Goal: Task Accomplishment & Management: Manage account settings

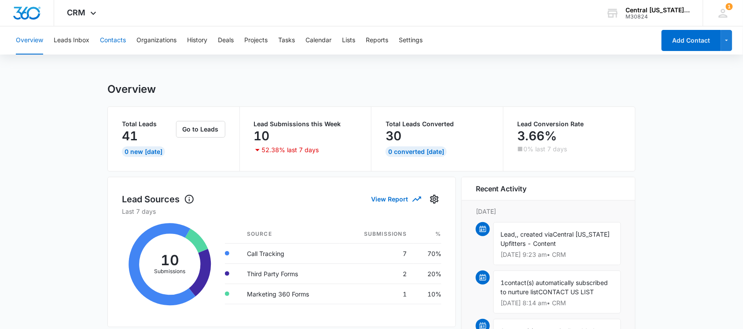
click at [110, 44] on button "Contacts" at bounding box center [113, 40] width 26 height 28
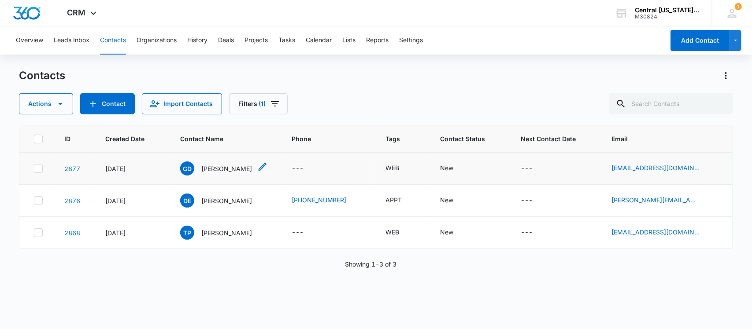
click at [225, 170] on p "[PERSON_NAME]" at bounding box center [226, 168] width 51 height 9
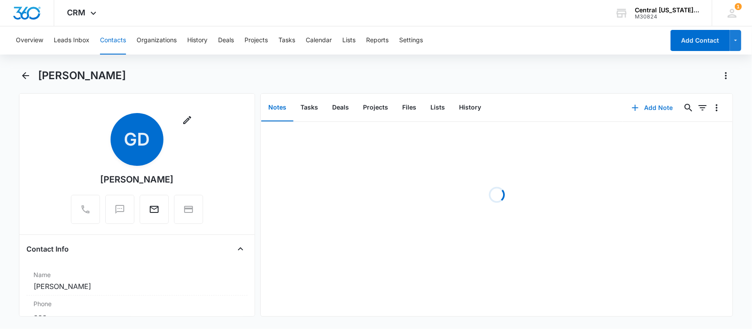
click at [651, 109] on button "Add Note" at bounding box center [652, 107] width 59 height 21
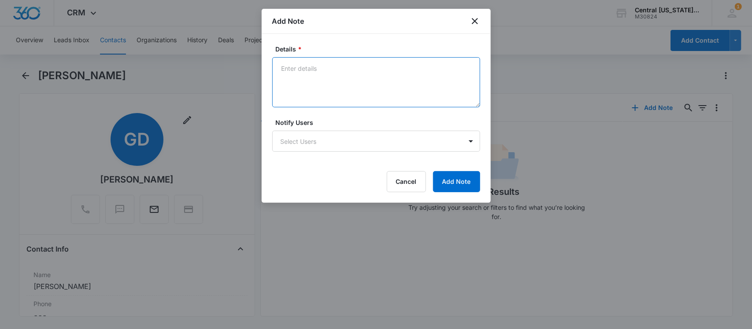
click at [360, 82] on textarea "Details *" at bounding box center [376, 82] width 208 height 50
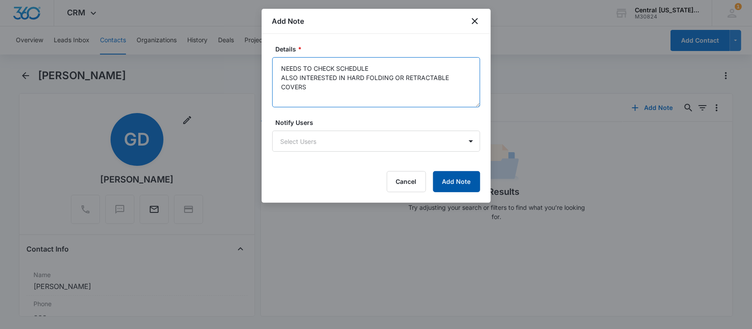
type textarea "NEEDS TO CHECK SCHEDULE ALSO INTERESTED IN HARD FOLDING OR RETRACTABLE COVERS"
click at [454, 177] on button "Add Note" at bounding box center [456, 181] width 47 height 21
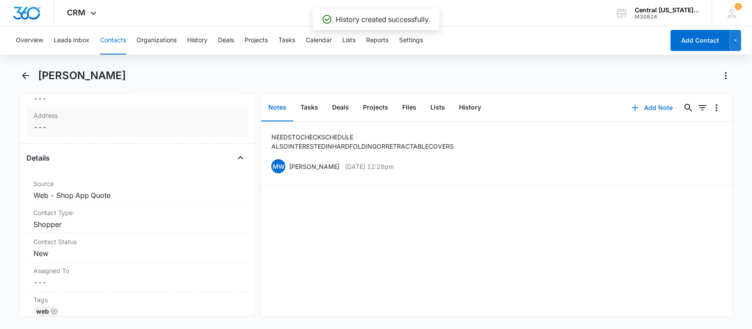
scroll to position [330, 0]
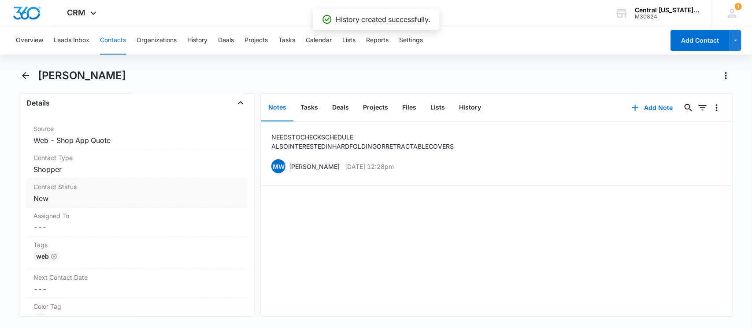
click at [66, 203] on dd "Cancel Save Changes New" at bounding box center [136, 198] width 207 height 11
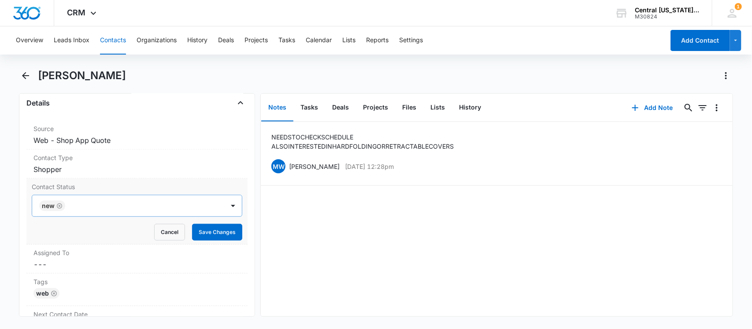
click at [57, 209] on icon "Remove New" at bounding box center [59, 206] width 6 height 7
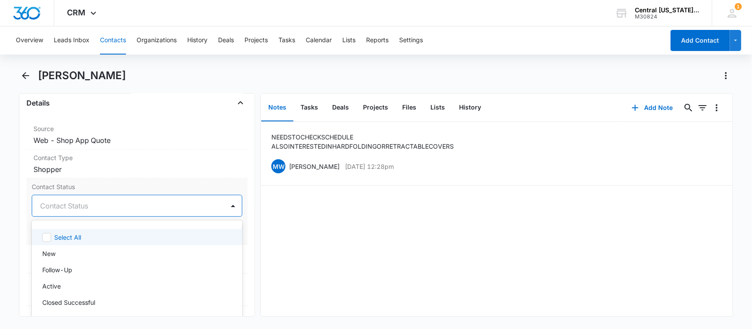
click at [57, 209] on div at bounding box center [126, 206] width 173 height 12
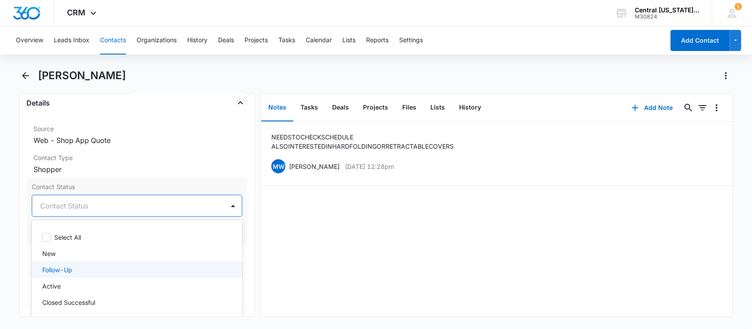
click at [62, 274] on p "Follow-Up" at bounding box center [57, 269] width 30 height 9
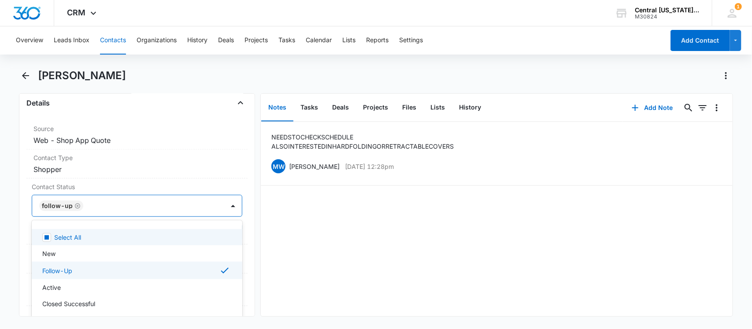
click at [96, 207] on div at bounding box center [149, 206] width 127 height 12
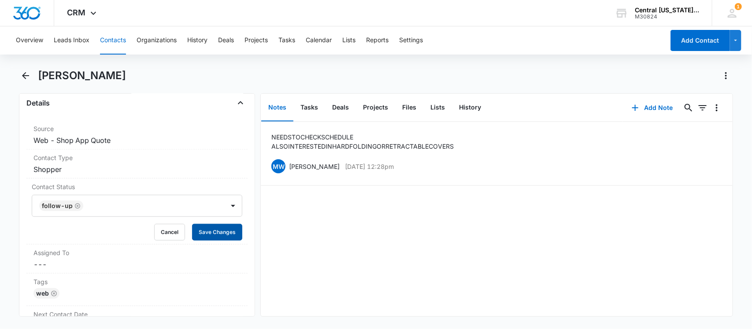
click at [194, 237] on button "Save Changes" at bounding box center [217, 232] width 50 height 17
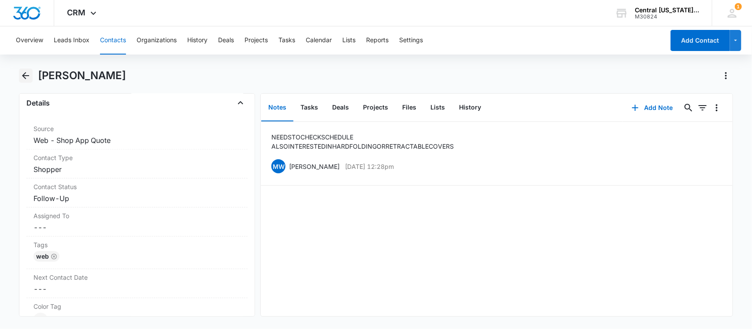
click at [29, 78] on icon "Back" at bounding box center [25, 75] width 11 height 11
